Goal: Find contact information: Find contact information

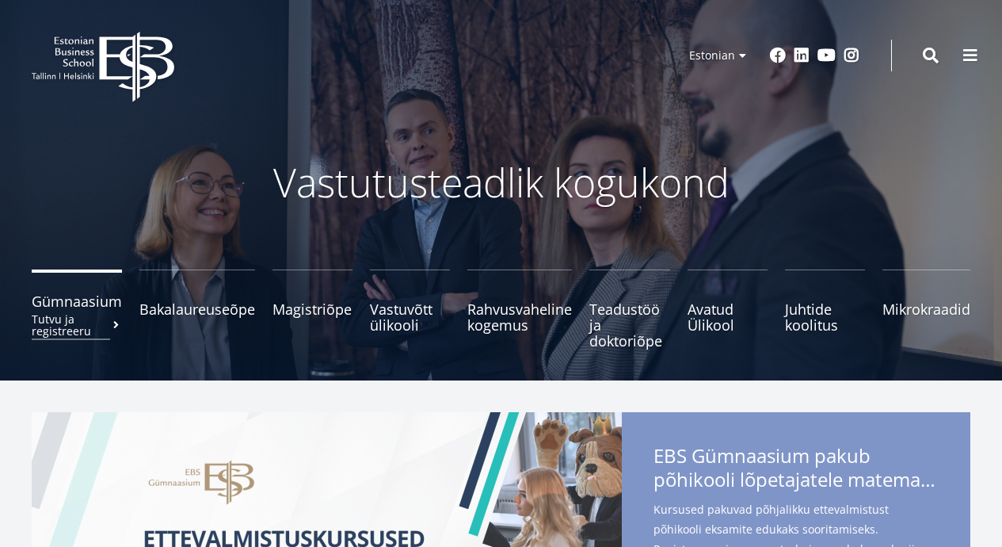
click at [82, 315] on small "Tutvu ja registreeru" at bounding box center [77, 325] width 90 height 24
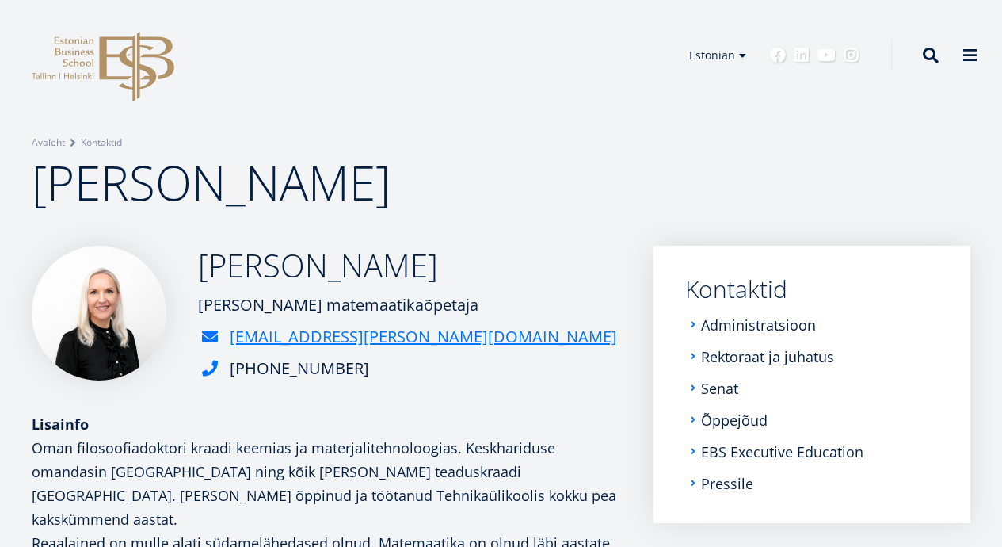
click at [117, 340] on img at bounding box center [99, 313] width 135 height 135
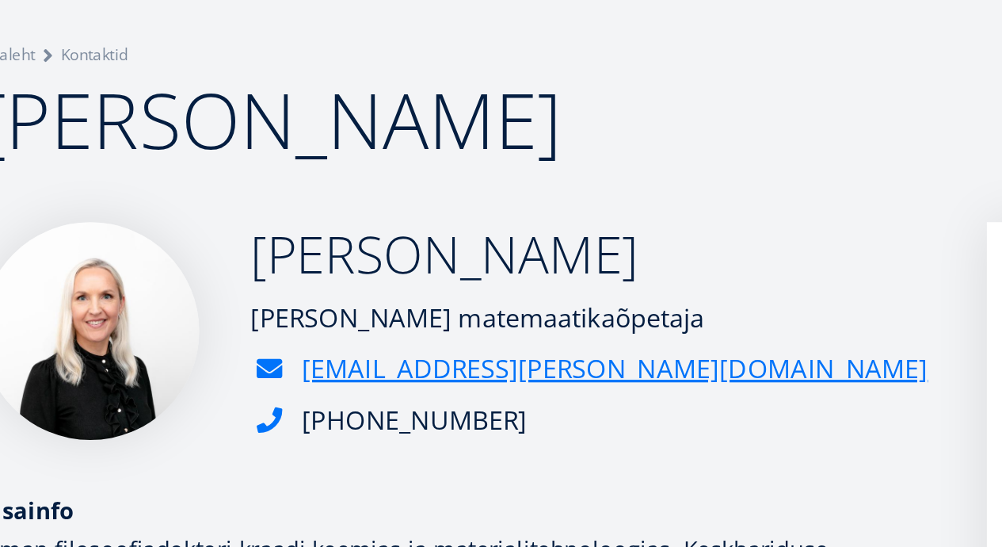
click at [63, 246] on img at bounding box center [99, 313] width 135 height 135
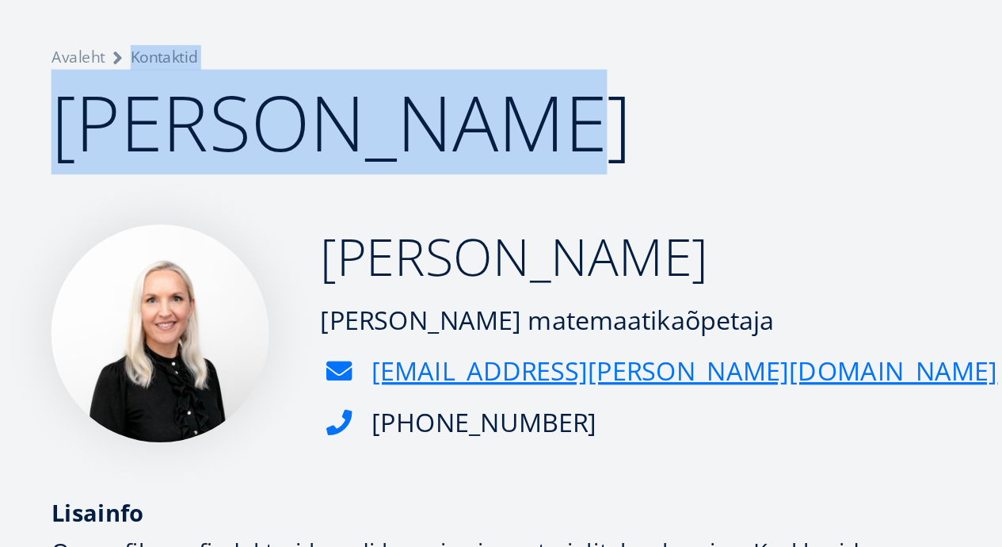
drag, startPoint x: 457, startPoint y: 308, endPoint x: 291, endPoint y: 6, distance: 344.2
click at [291, 6] on div "Breadcrumb Avaleht Kontaktid Liina Reichmann" at bounding box center [501, 123] width 1002 height 246
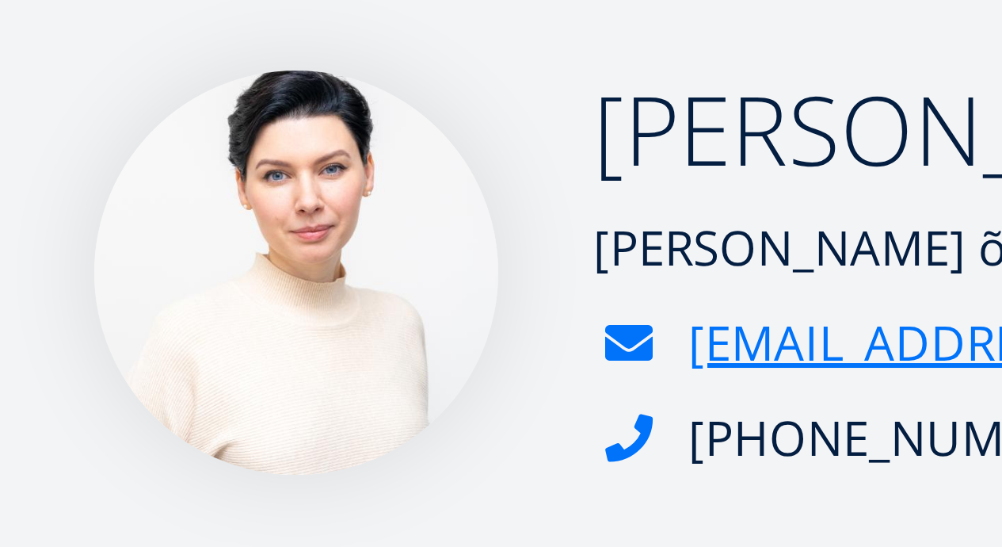
scroll to position [215, 0]
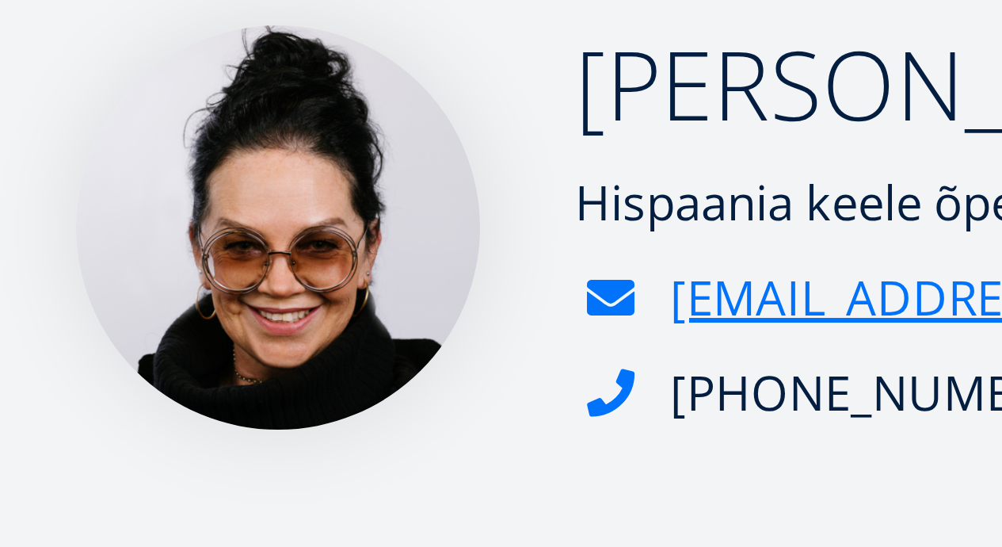
click at [32, 246] on img at bounding box center [99, 313] width 135 height 135
